Goal: Task Accomplishment & Management: Complete application form

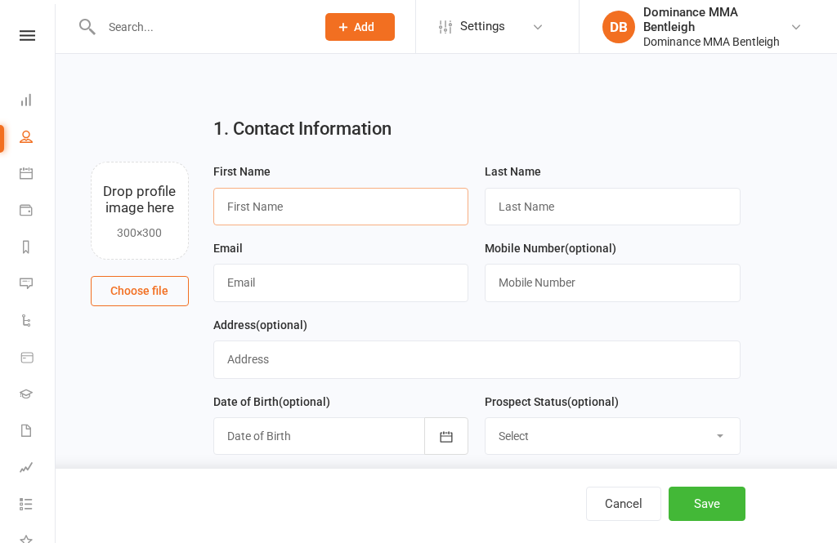
click at [406, 209] on input "text" at bounding box center [341, 207] width 256 height 38
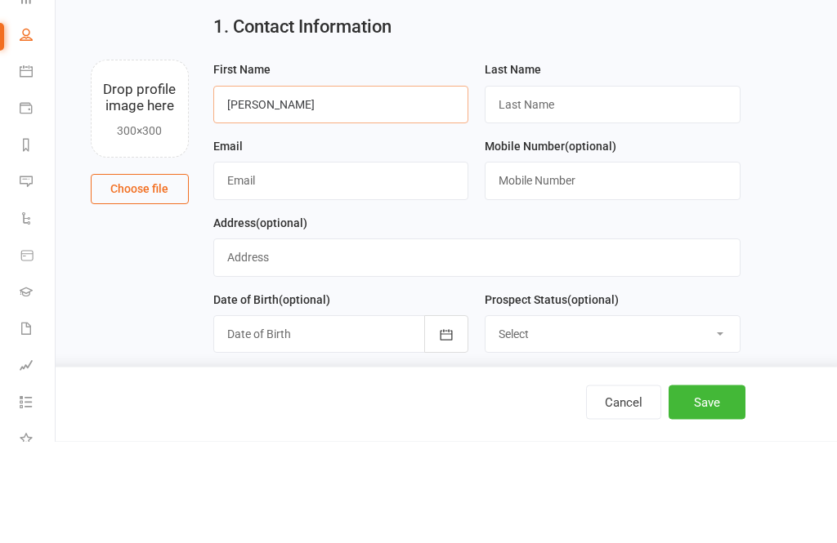
type input "[PERSON_NAME]"
click at [561, 188] on input "text" at bounding box center [613, 207] width 256 height 38
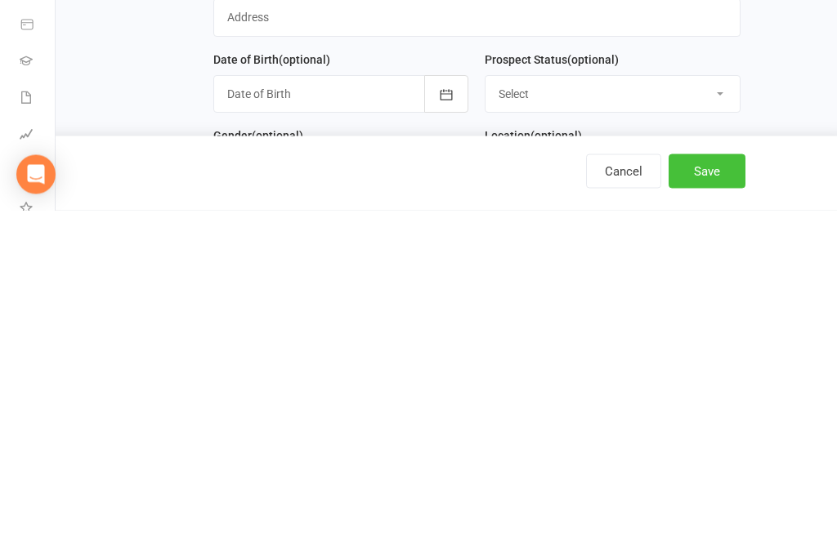
type input "Loukas"
click at [726, 487] on button "Save" at bounding box center [706, 504] width 77 height 34
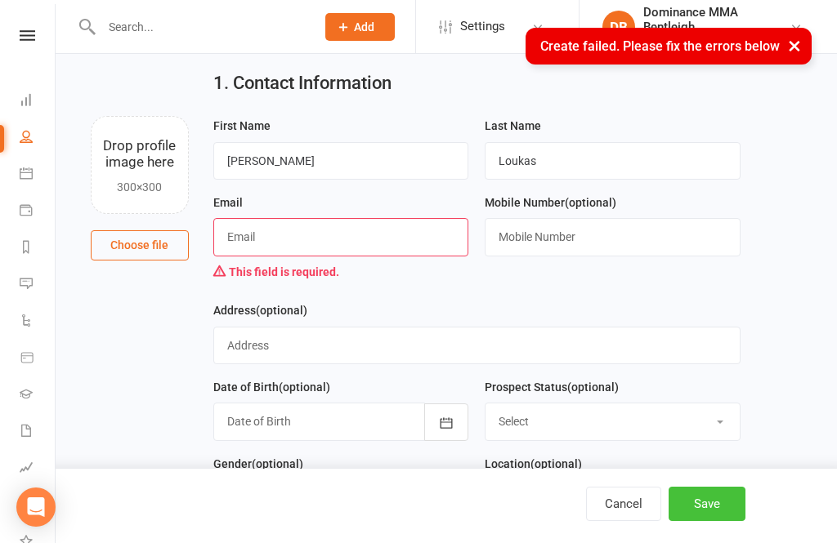
scroll to position [45, 0]
click at [427, 240] on input "text" at bounding box center [341, 238] width 256 height 38
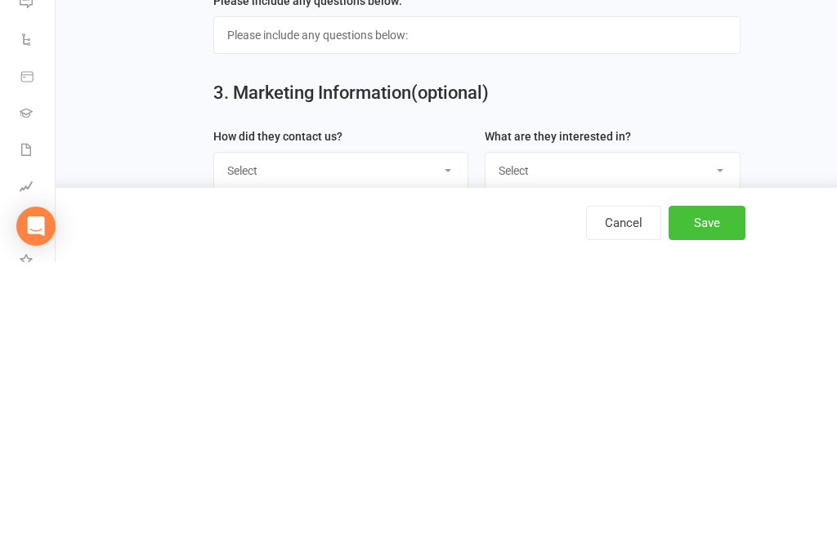
type input "[PERSON_NAME][EMAIL_ADDRESS][DOMAIN_NAME]"
click at [732, 487] on button "Save" at bounding box center [706, 504] width 77 height 34
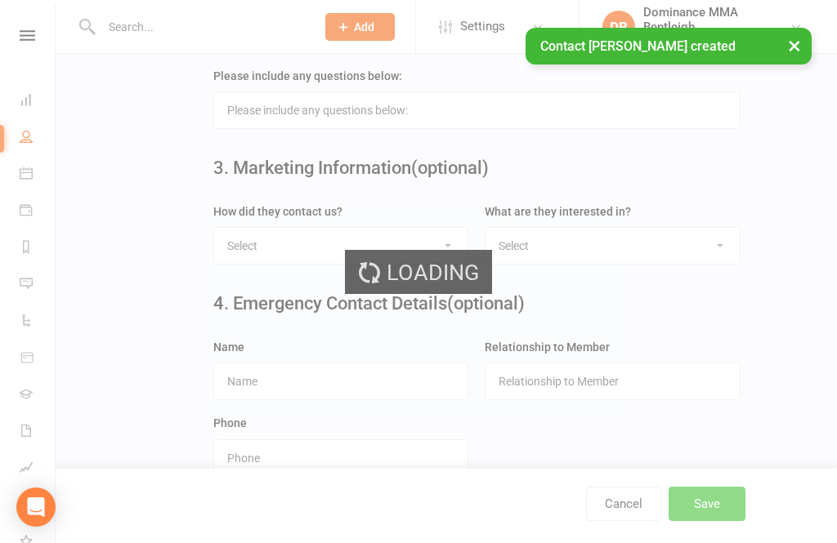
scroll to position [0, 0]
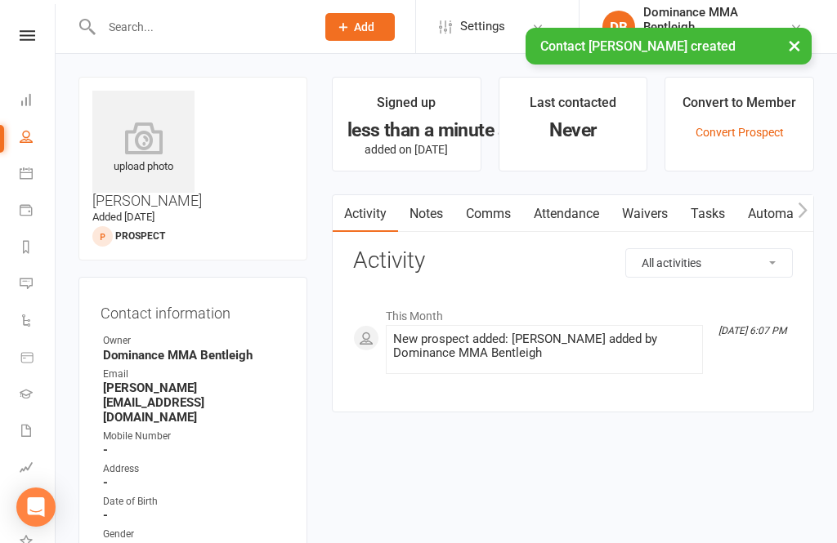
click at [664, 200] on link "Waivers" at bounding box center [644, 214] width 69 height 38
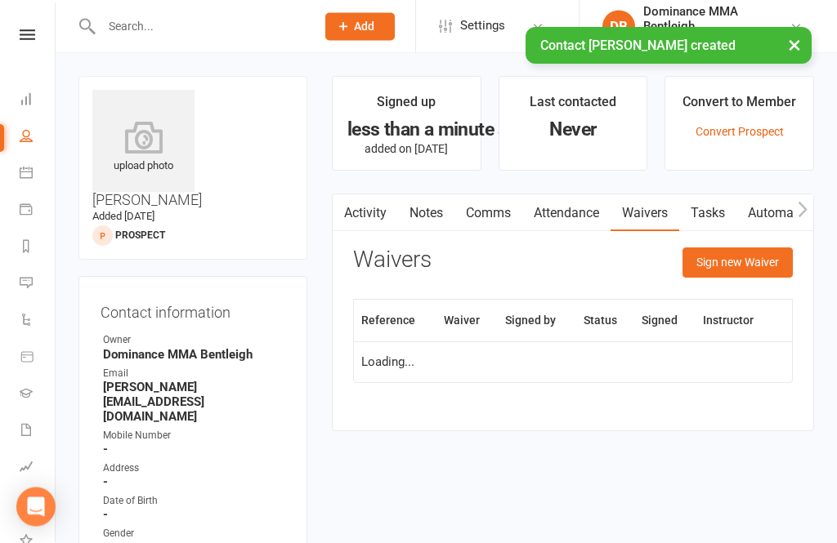
scroll to position [52, 0]
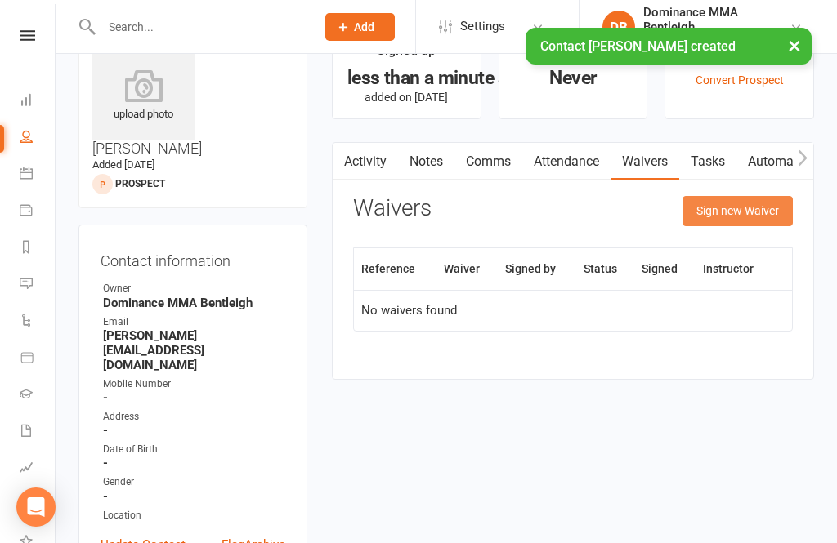
click at [750, 212] on button "Sign new Waiver" at bounding box center [737, 210] width 110 height 29
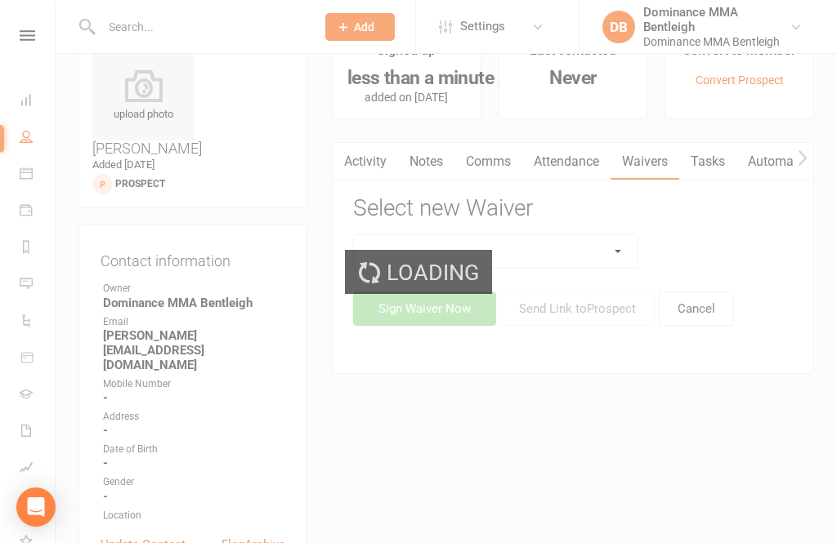
click at [632, 255] on div "Loading" at bounding box center [418, 271] width 837 height 543
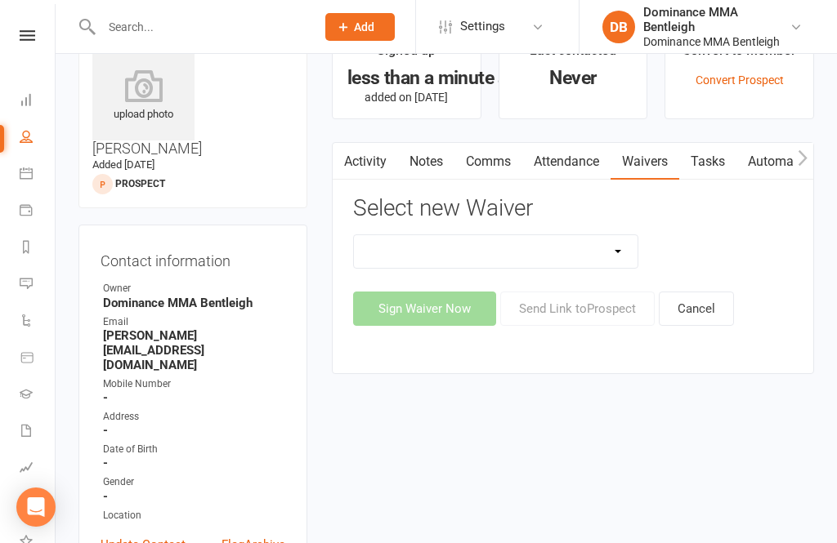
click at [632, 253] on select "Member | Cancellation | Adults Member | Injury Report Form (FOH staff use only)…" at bounding box center [496, 251] width 284 height 33
select select "1931"
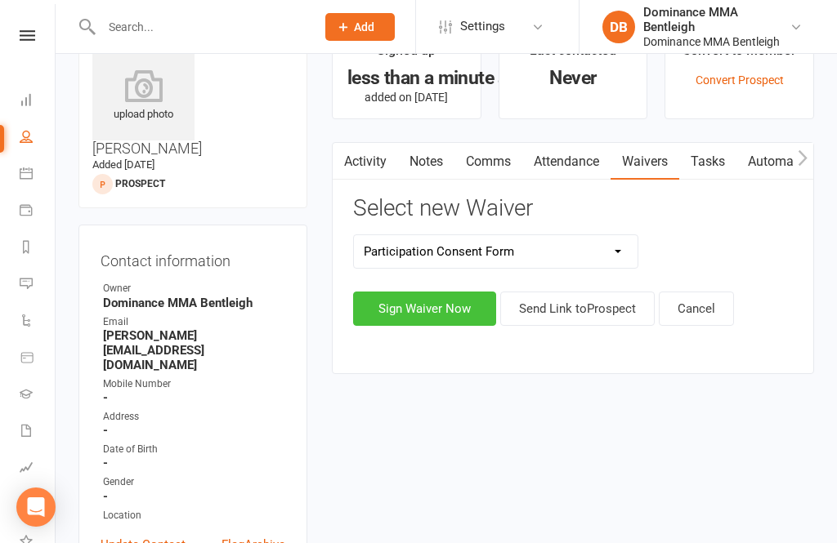
click at [454, 319] on button "Sign Waiver Now" at bounding box center [424, 309] width 143 height 34
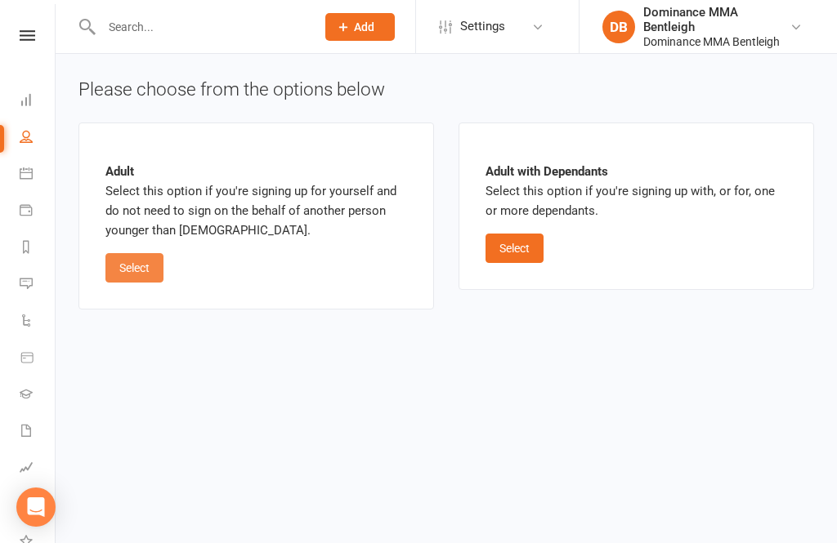
click at [156, 266] on button "Select" at bounding box center [134, 267] width 58 height 29
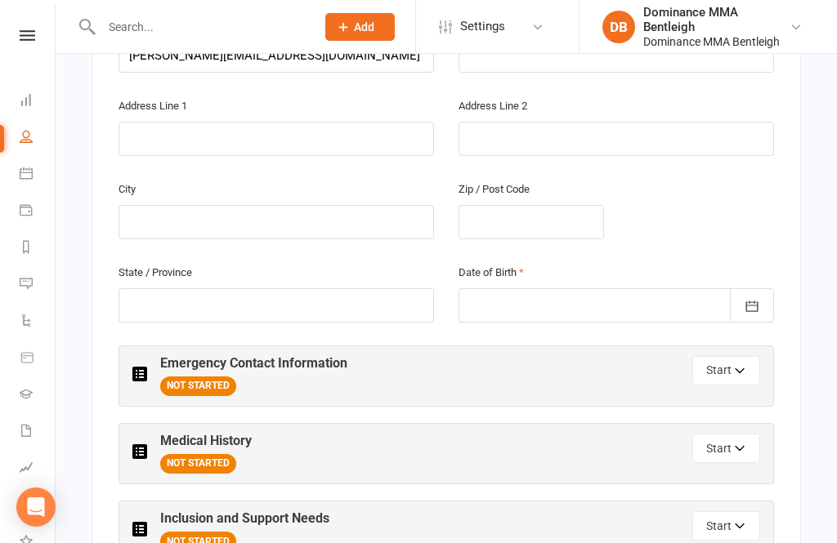
scroll to position [530, 0]
click at [744, 369] on icon "button" at bounding box center [740, 372] width 11 height 11
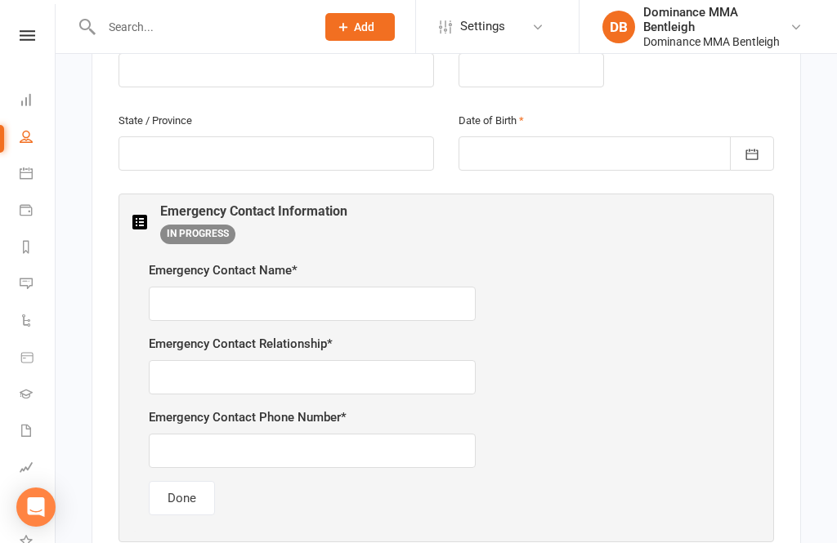
scroll to position [686, 0]
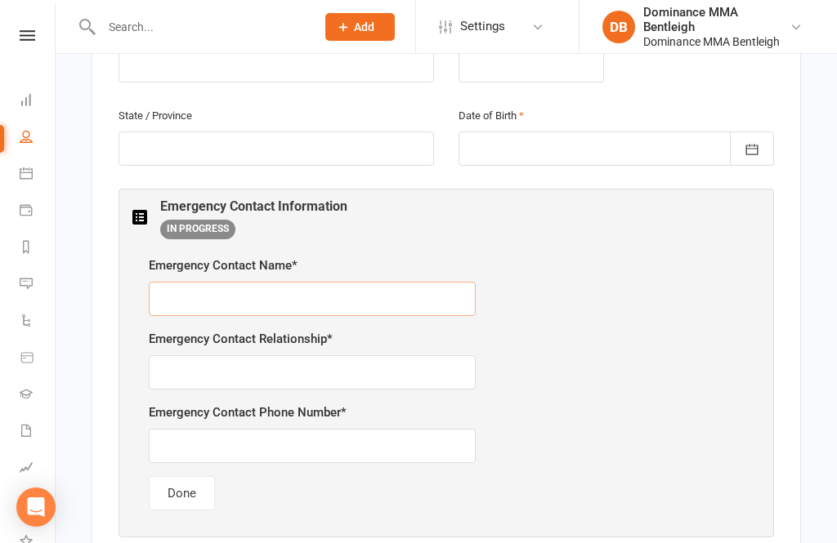
click at [299, 293] on input "text" at bounding box center [312, 299] width 327 height 34
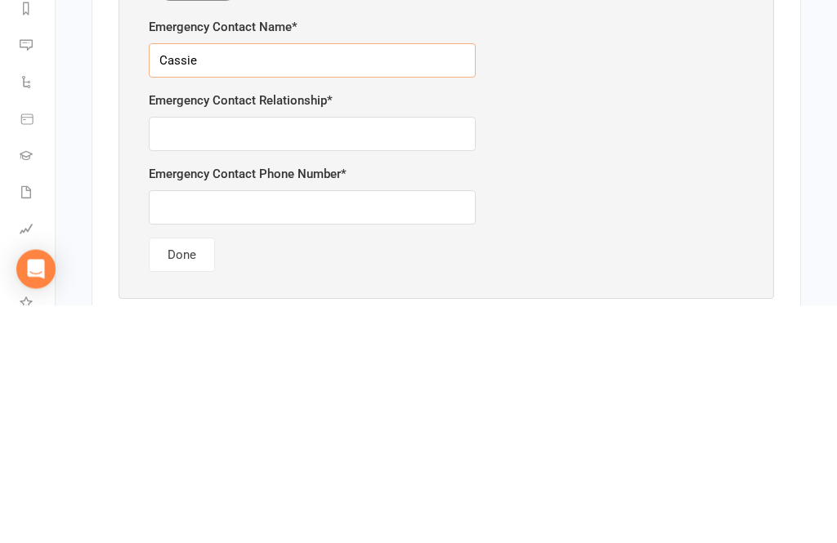
type input "Cassie"
click at [355, 355] on input "text" at bounding box center [312, 372] width 327 height 34
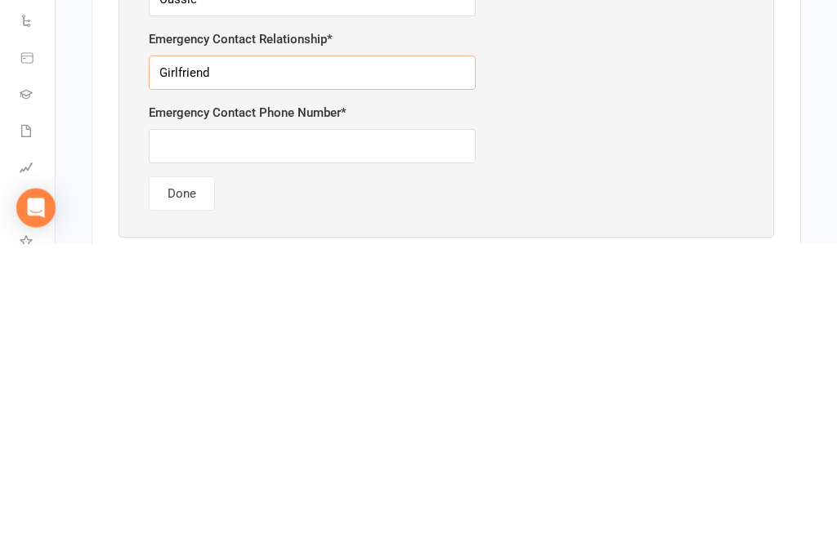
type input "Girlfriend"
click at [359, 429] on input "text" at bounding box center [312, 446] width 327 height 34
type input "0412447464"
click at [174, 476] on button "Done" at bounding box center [182, 493] width 66 height 34
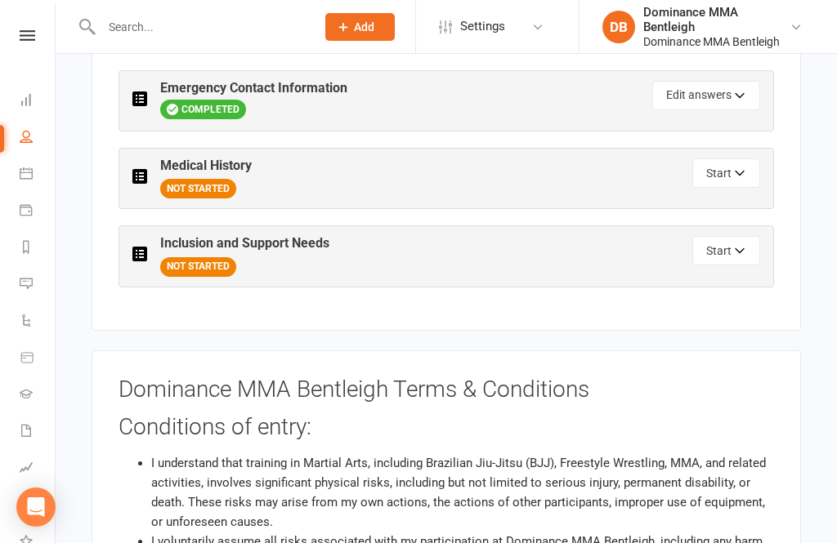
scroll to position [802, 0]
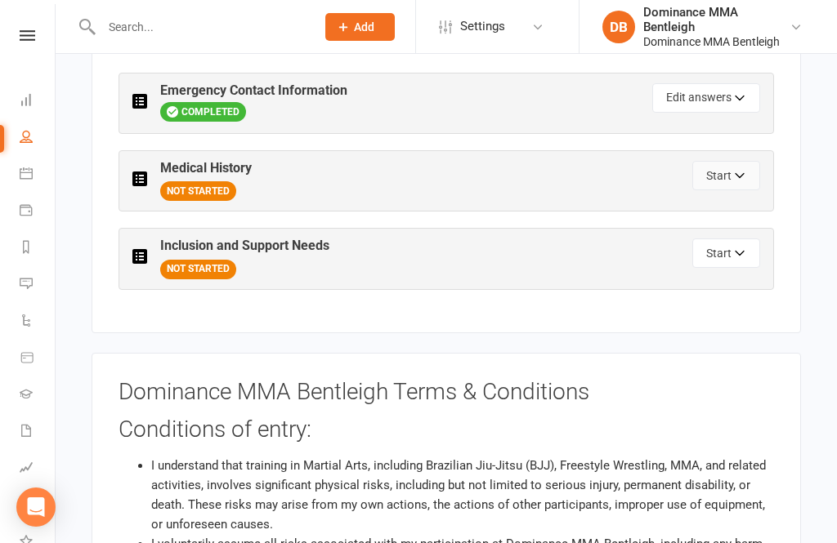
click at [735, 161] on button "Start" at bounding box center [726, 175] width 68 height 29
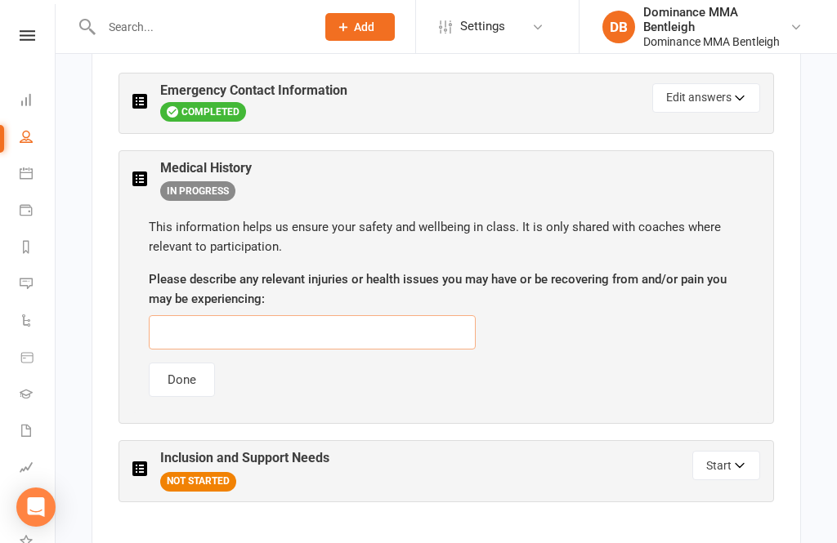
click at [339, 315] on input "text" at bounding box center [312, 332] width 327 height 34
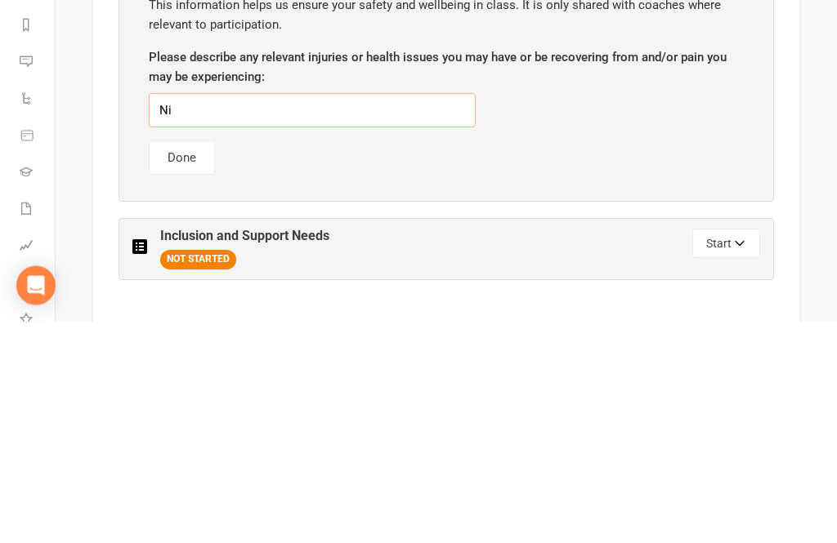
type input "Nil"
click at [189, 363] on button "Done" at bounding box center [182, 380] width 66 height 34
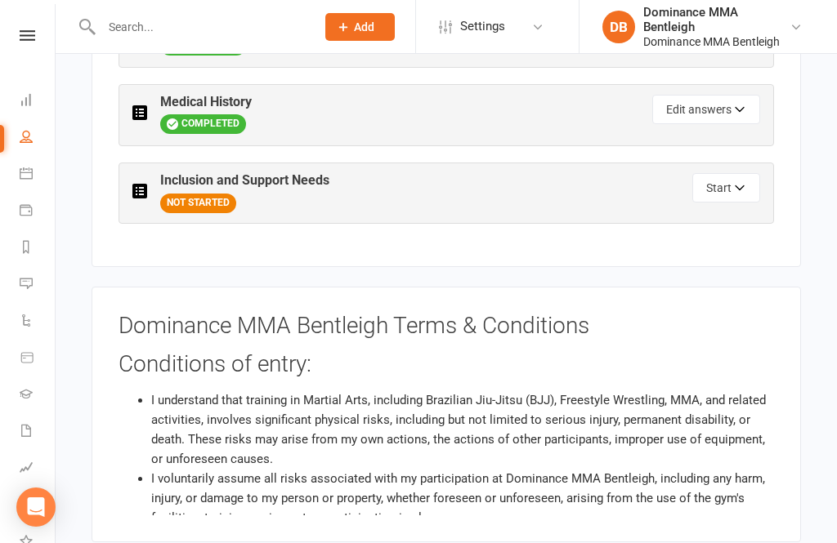
scroll to position [868, 0]
click at [726, 156] on div "Emergency Contact Information COMPLETED Edit answers Medical History COMPLETED …" at bounding box center [445, 115] width 655 height 217
click at [723, 174] on button "Start" at bounding box center [726, 188] width 68 height 29
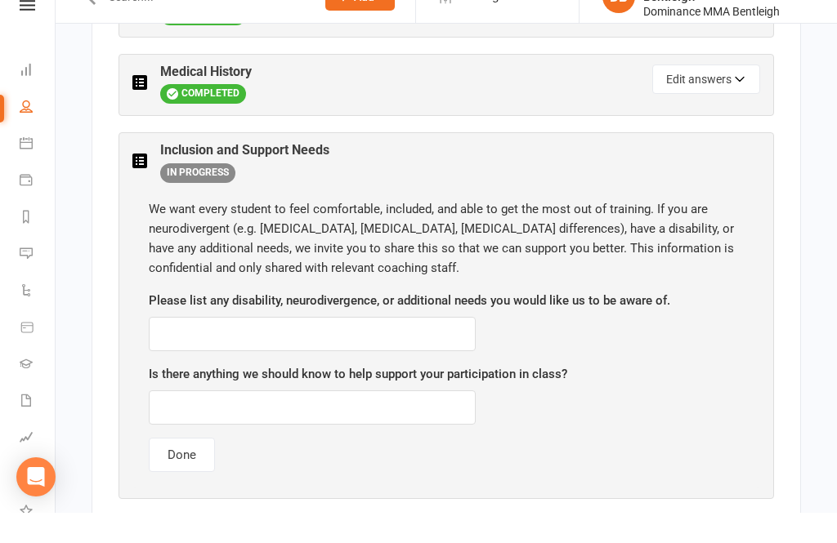
scroll to position [922, 0]
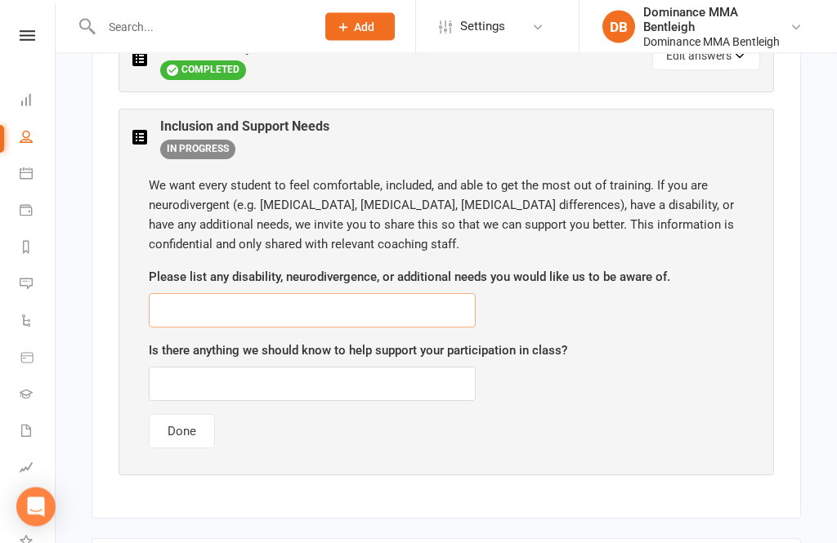
click at [341, 294] on input "text" at bounding box center [312, 311] width 327 height 34
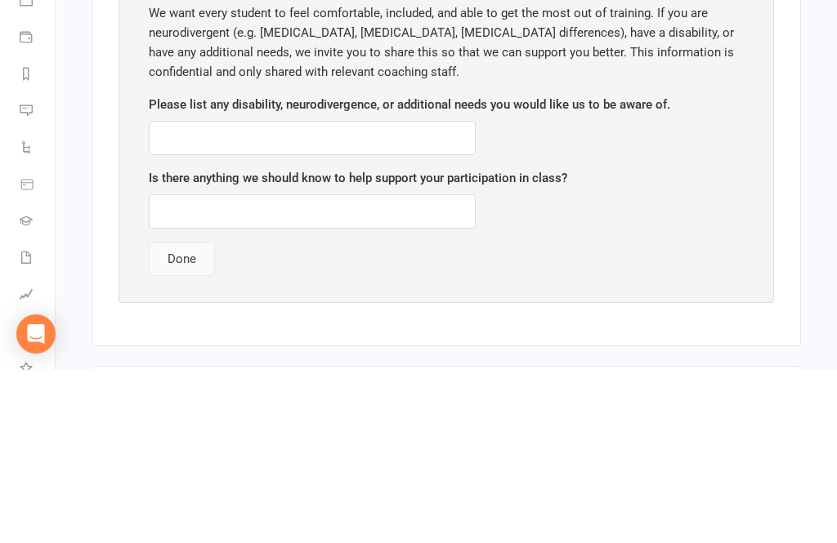
click at [202, 415] on button "Done" at bounding box center [182, 432] width 66 height 34
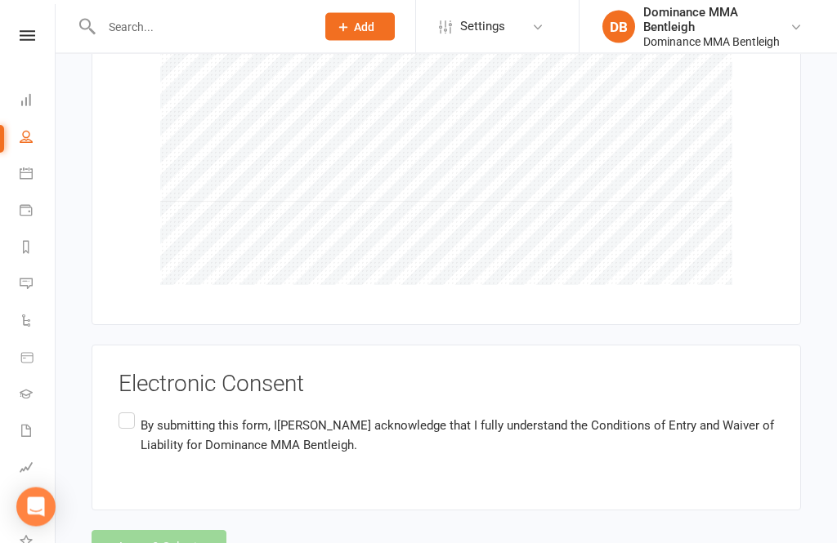
scroll to position [1683, 0]
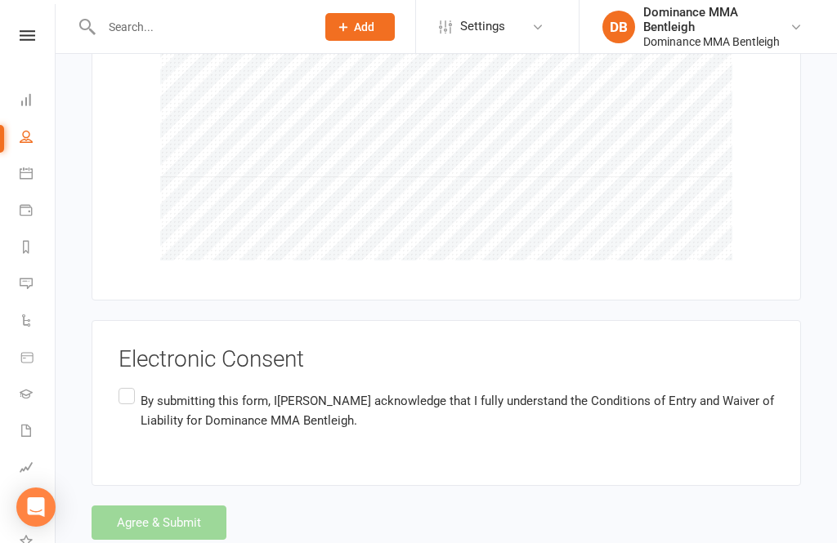
click at [136, 521] on div "Agree & Submit" at bounding box center [446, 523] width 709 height 34
click at [149, 522] on div "Agree & Submit" at bounding box center [446, 523] width 709 height 34
click at [140, 387] on label "By submitting this form, I [PERSON_NAME] acknowledge that I fully understand th…" at bounding box center [445, 410] width 655 height 51
click at [129, 385] on input "By submitting this form, I [PERSON_NAME] acknowledge that I fully understand th…" at bounding box center [123, 385] width 11 height 0
click at [144, 507] on button "Agree & Submit" at bounding box center [159, 523] width 135 height 34
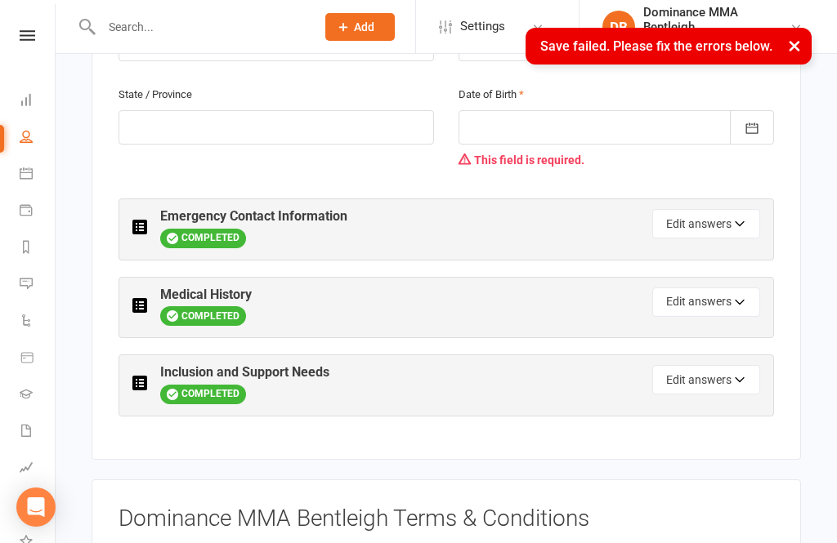
scroll to position [602, 0]
